Goal: Check status: Check status

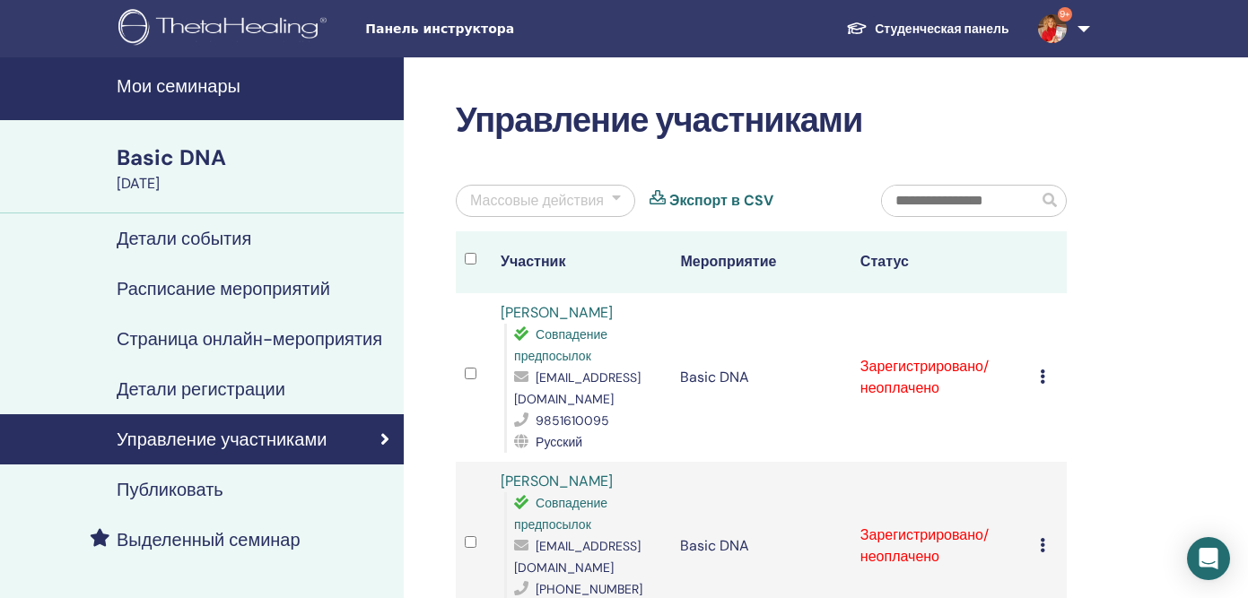
scroll to position [164, 0]
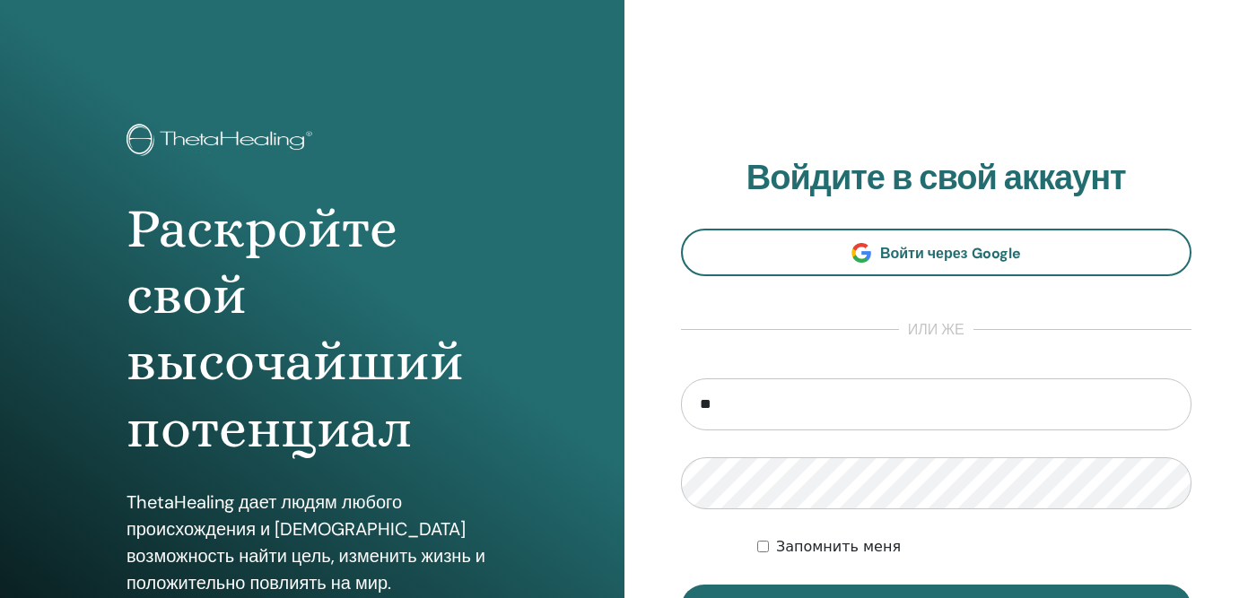
type input "*"
type input "**********"
click at [681, 585] on button "Вход" at bounding box center [936, 608] width 511 height 47
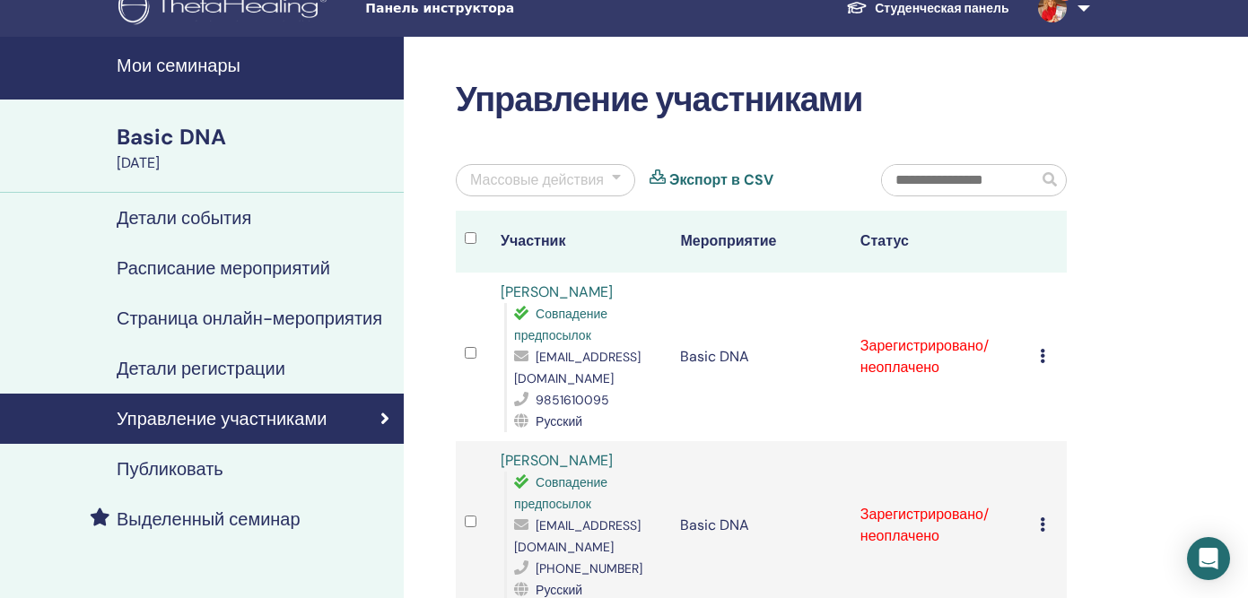
scroll to position [29, 0]
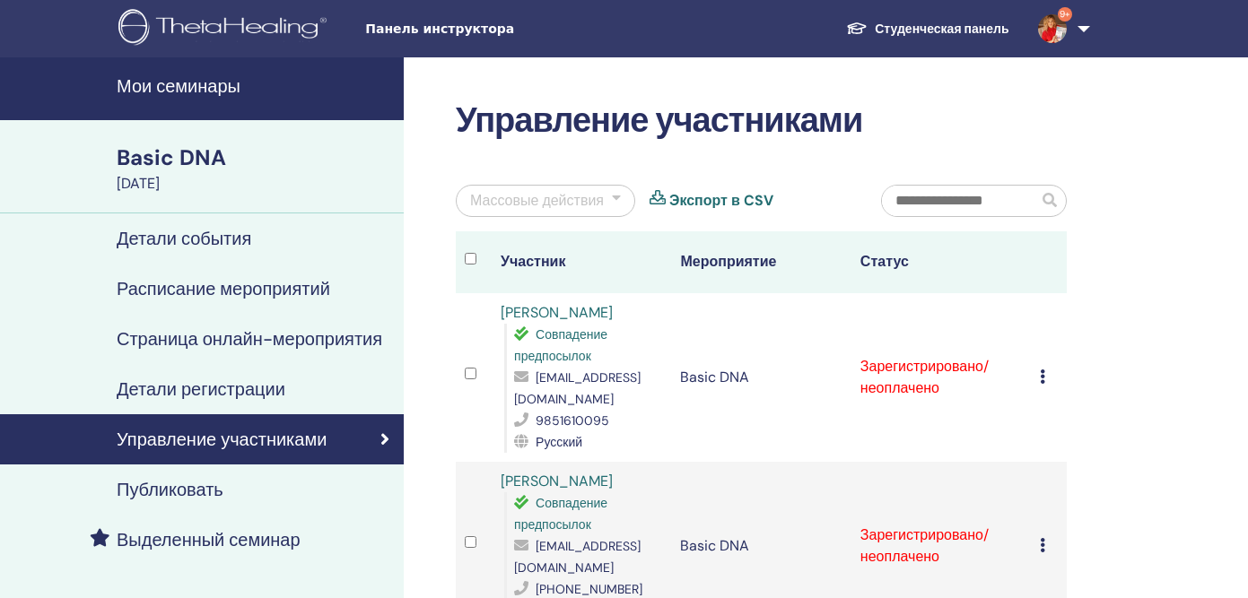
scroll to position [29, 0]
